Goal: Information Seeking & Learning: Learn about a topic

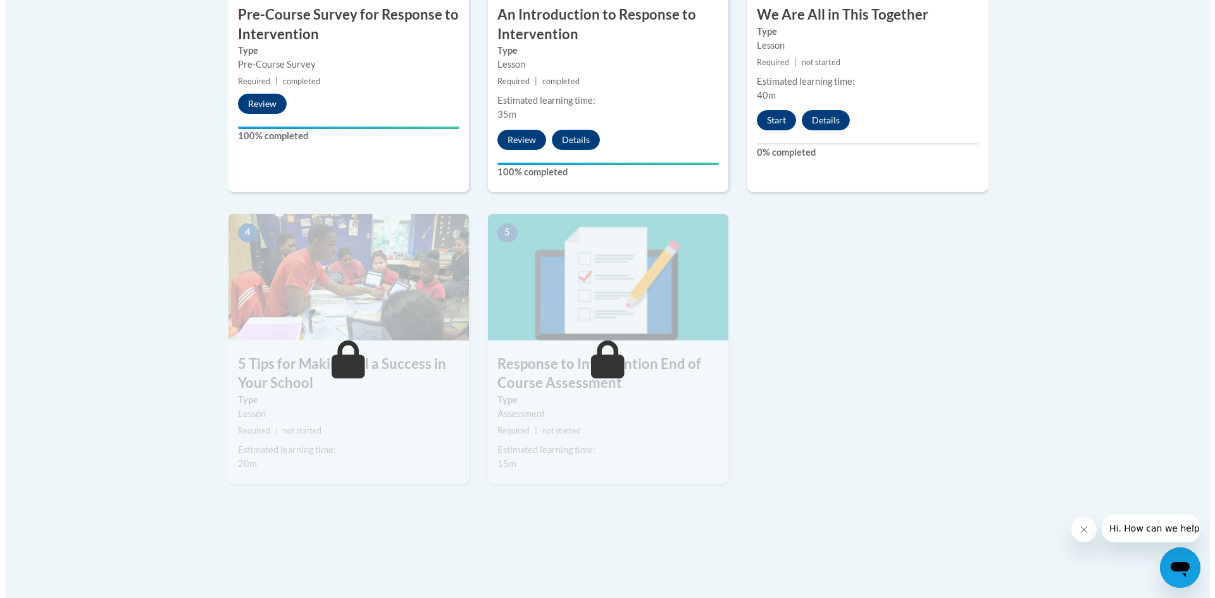
scroll to position [559, 0]
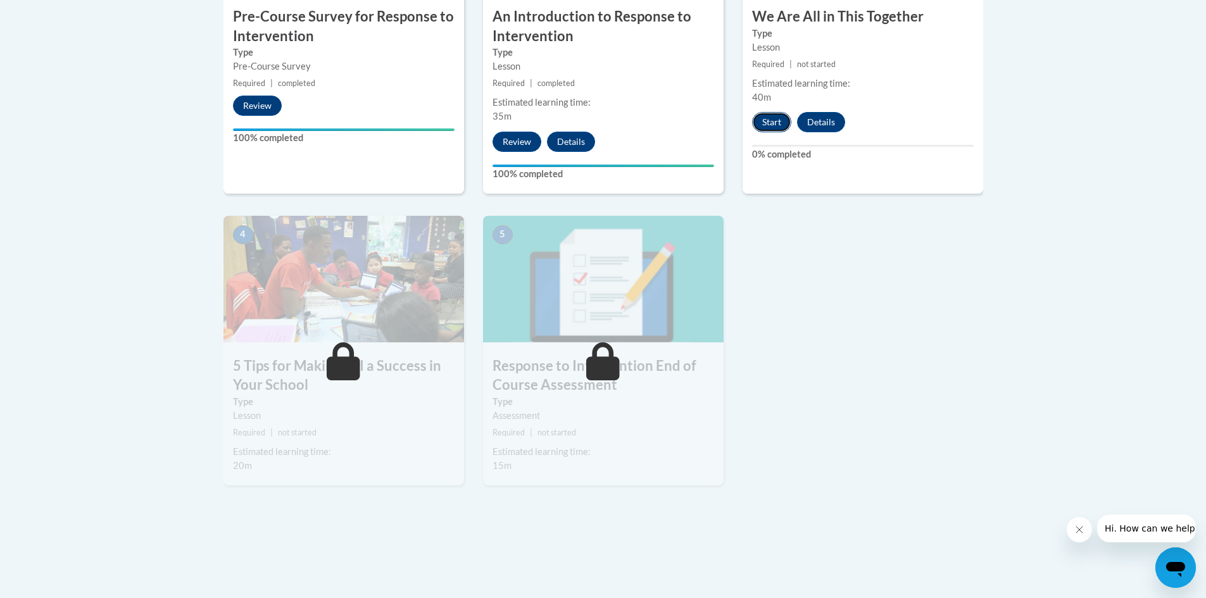
click at [778, 123] on button "Start" at bounding box center [771, 122] width 39 height 20
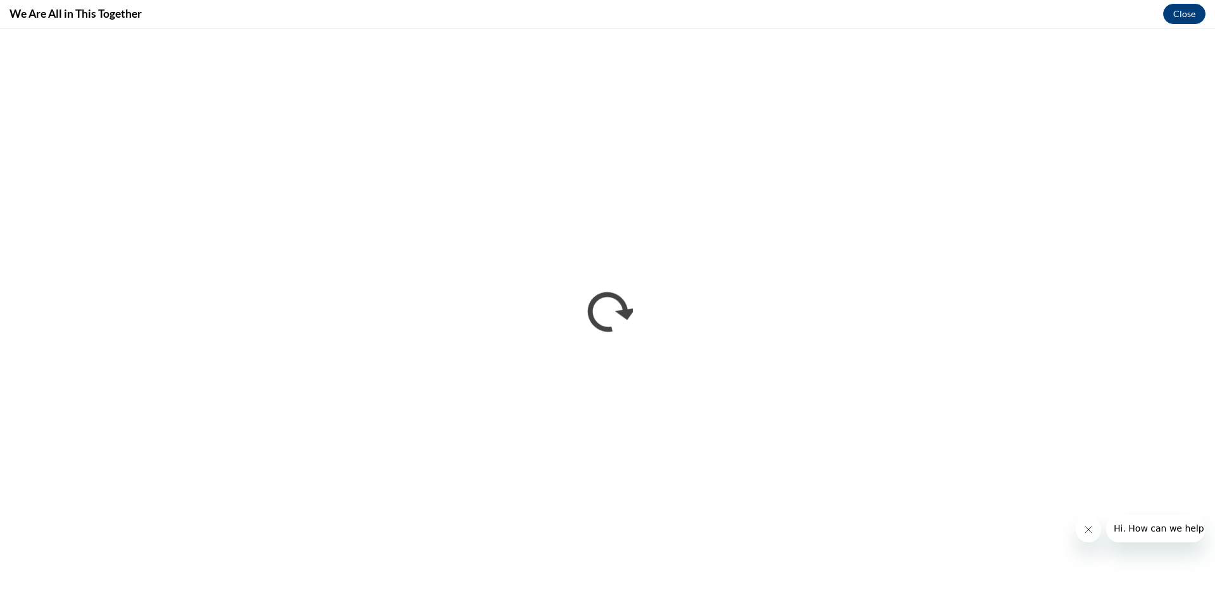
scroll to position [0, 0]
